Goal: Task Accomplishment & Management: Manage account settings

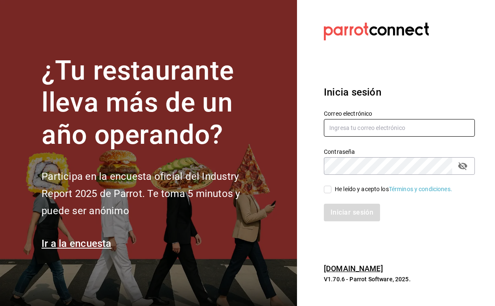
click at [414, 137] on input "text" at bounding box center [399, 128] width 151 height 18
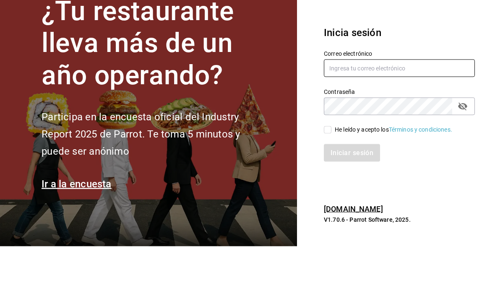
scroll to position [13, 0]
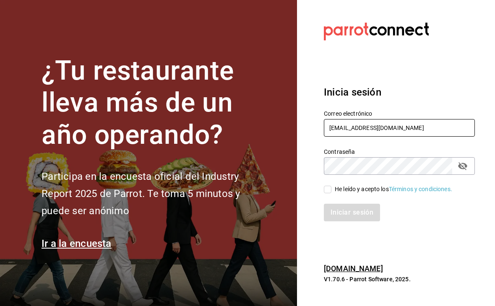
type input "diegotorrescano21@gmail.com"
click at [329, 186] on input "He leído y acepto los Términos y condiciones." at bounding box center [328, 190] width 8 height 8
checkbox input "true"
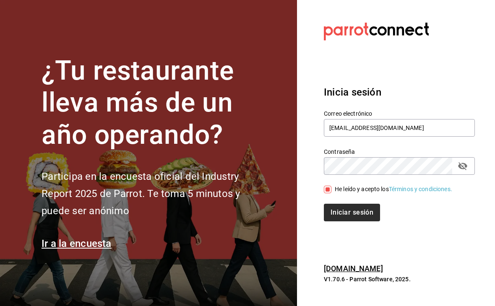
click at [351, 204] on button "Iniciar sesión" at bounding box center [352, 213] width 56 height 18
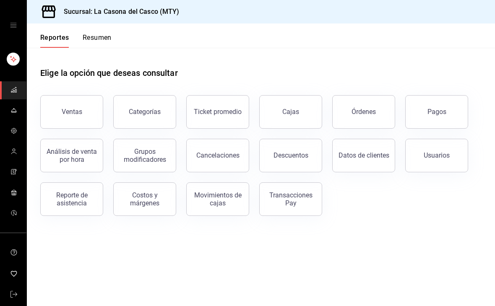
click at [10, 110] on icon "mailbox folders" at bounding box center [13, 110] width 7 height 7
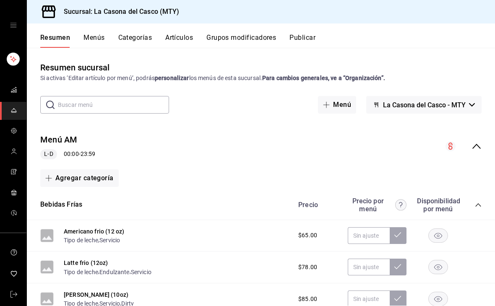
click at [128, 109] on input "text" at bounding box center [113, 105] width 111 height 17
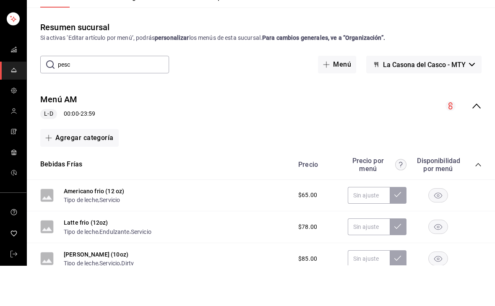
type input "pesca"
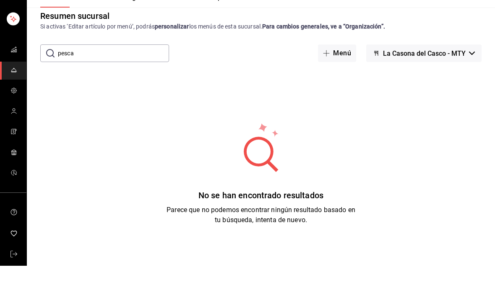
scroll to position [13, 0]
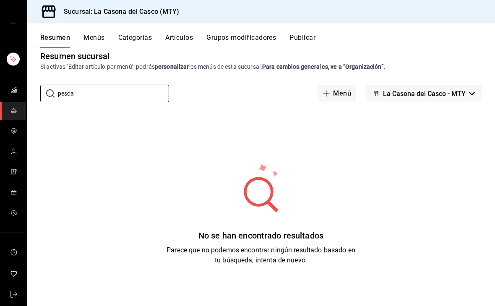
click at [190, 34] on button "Artículos" at bounding box center [179, 41] width 28 height 14
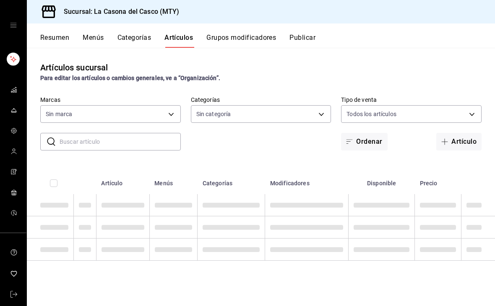
type input "7e4e7643-bc2c-442b-8a2a-9b04da6139a5"
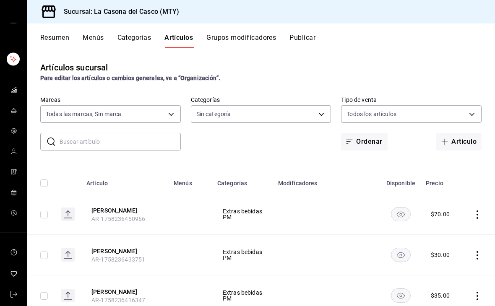
type input "8b44ccb5-5a02-4d1f-a502-a2ce013969f6,02854608-b90f-40f3-95a4-70698f67f6bc,dd866…"
click at [137, 143] on input "text" at bounding box center [120, 142] width 121 height 17
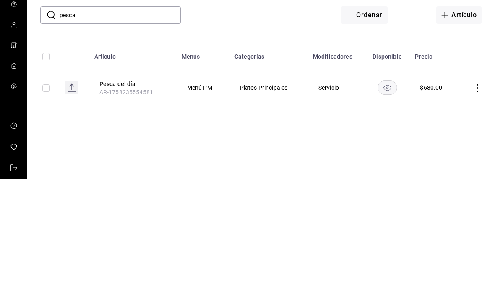
scroll to position [13, 0]
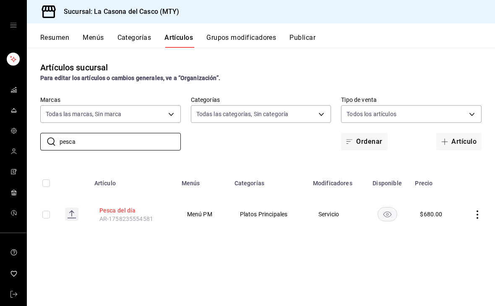
type input "pesca"
click at [106, 207] on button "Pesca del día" at bounding box center [133, 211] width 67 height 8
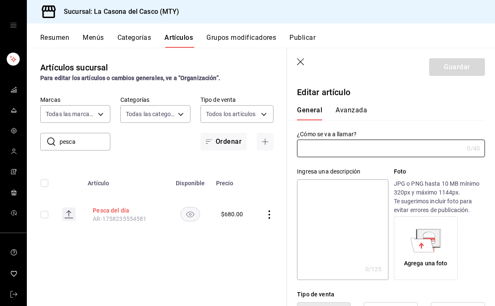
type input "Pesca del día"
type input "$680.00"
type input "AR-1758235554581"
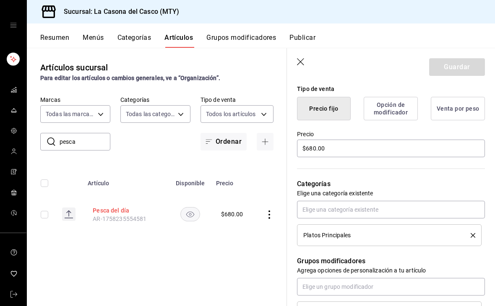
scroll to position [206, 0]
click at [382, 140] on input "$680.00" at bounding box center [391, 148] width 188 height 18
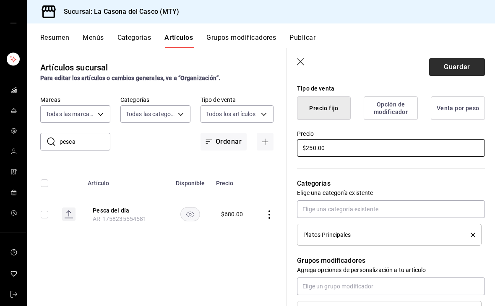
type input "$250.00"
click at [469, 71] on button "Guardar" at bounding box center [458, 67] width 56 height 18
